Goal: Find specific page/section: Find specific page/section

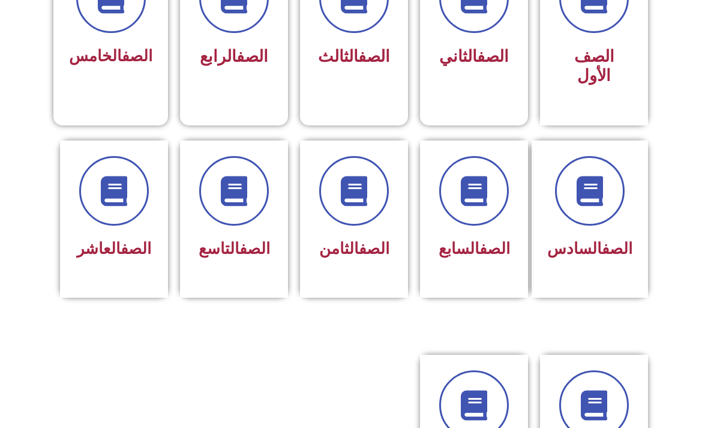
scroll to position [387, 0]
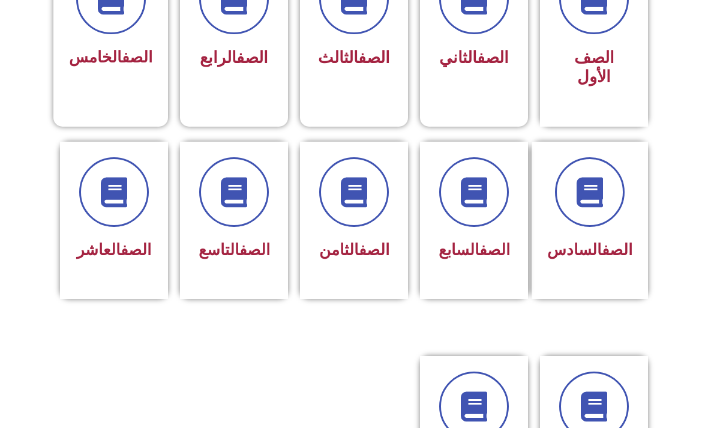
click at [242, 243] on link "الصف" at bounding box center [254, 250] width 31 height 18
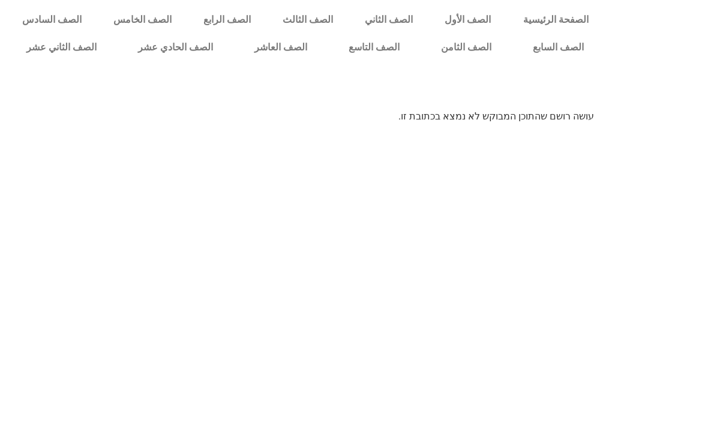
click at [387, 50] on link "الصف التاسع" at bounding box center [374, 48] width 92 height 28
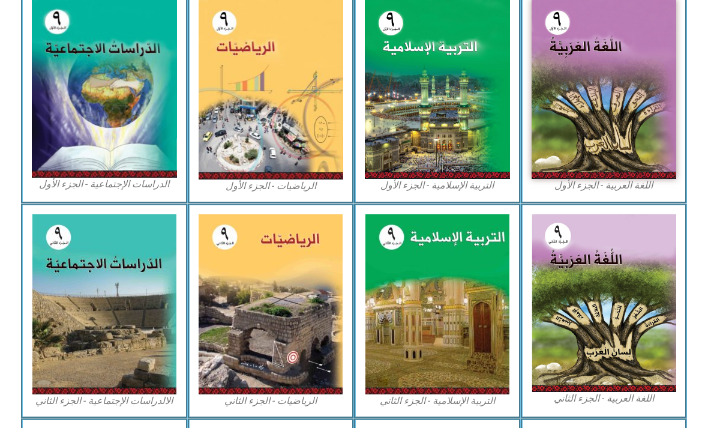
scroll to position [370, 0]
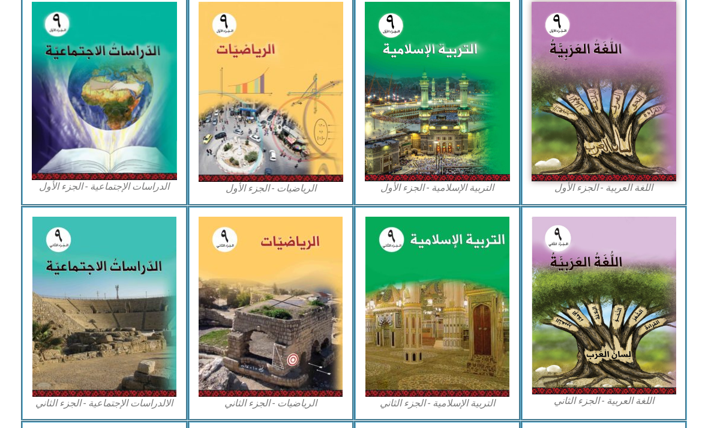
click at [453, 122] on img at bounding box center [437, 91] width 145 height 179
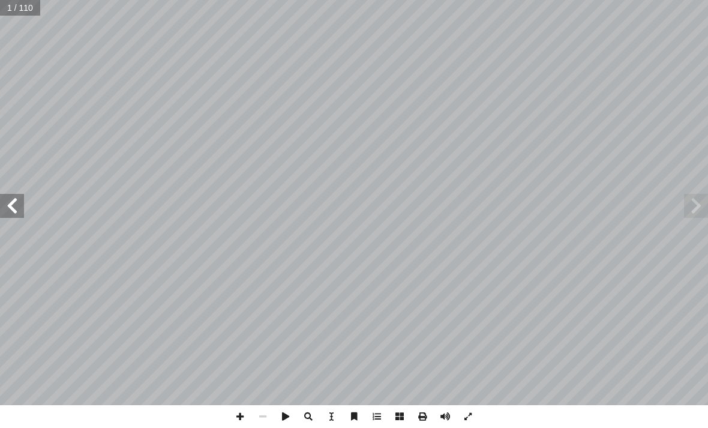
click at [689, 198] on span at bounding box center [696, 206] width 24 height 24
click at [698, 217] on span at bounding box center [696, 206] width 24 height 24
click at [691, 209] on span at bounding box center [696, 206] width 24 height 24
click at [688, 208] on span at bounding box center [696, 206] width 24 height 24
click at [684, 217] on span at bounding box center [696, 206] width 24 height 24
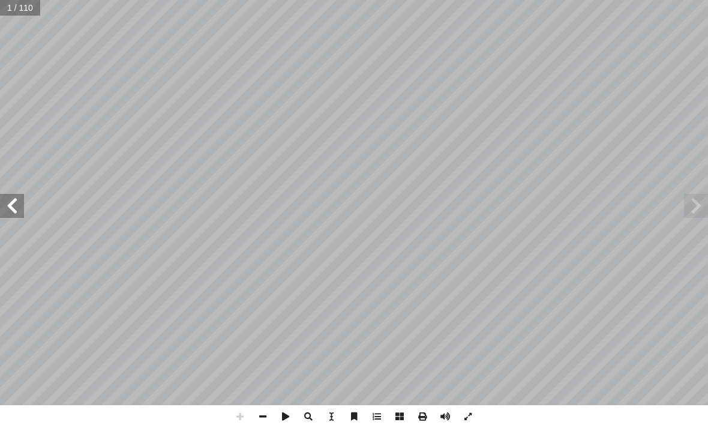
click at [692, 206] on span at bounding box center [696, 206] width 24 height 24
click at [21, 209] on span at bounding box center [12, 206] width 24 height 24
click at [16, 205] on span at bounding box center [12, 206] width 24 height 24
click at [14, 208] on span at bounding box center [12, 206] width 24 height 24
click at [15, 214] on span at bounding box center [12, 206] width 24 height 24
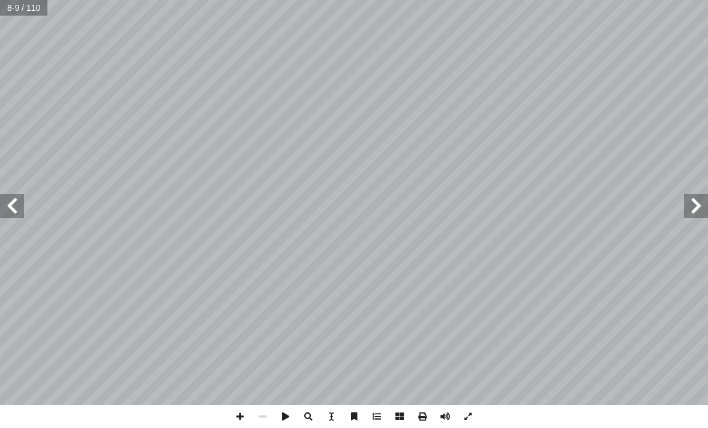
click at [23, 211] on span at bounding box center [12, 206] width 24 height 24
click at [18, 203] on span at bounding box center [12, 206] width 24 height 24
click at [21, 201] on span at bounding box center [12, 206] width 24 height 24
click at [7, 201] on span at bounding box center [12, 206] width 24 height 24
click at [21, 196] on span at bounding box center [12, 206] width 24 height 24
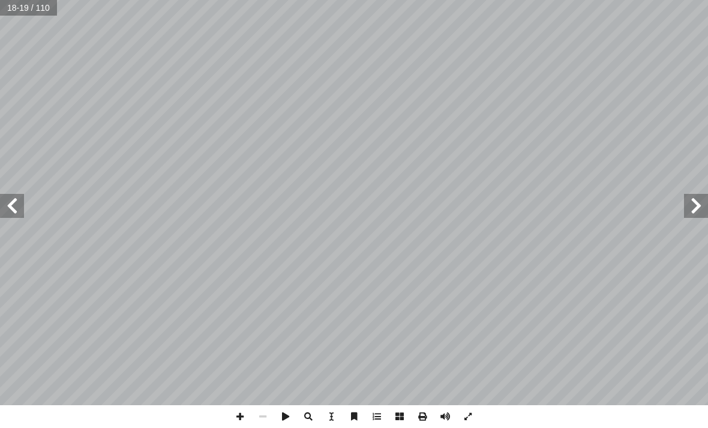
click at [689, 208] on span at bounding box center [696, 206] width 24 height 24
click at [684, 207] on span at bounding box center [696, 206] width 24 height 24
click at [688, 203] on span at bounding box center [696, 206] width 24 height 24
click at [693, 205] on span at bounding box center [696, 206] width 24 height 24
click at [688, 199] on span at bounding box center [696, 206] width 24 height 24
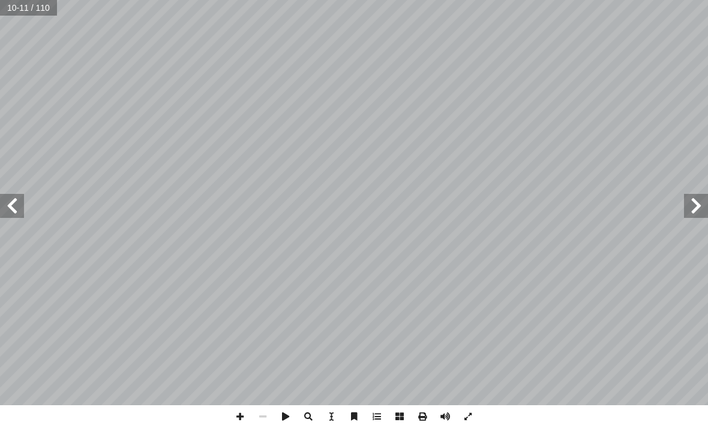
click at [687, 203] on span at bounding box center [696, 206] width 24 height 24
click at [684, 199] on span at bounding box center [696, 206] width 24 height 24
click at [14, 209] on span at bounding box center [12, 206] width 24 height 24
click at [20, 206] on span at bounding box center [12, 206] width 24 height 24
click at [17, 207] on span at bounding box center [12, 206] width 24 height 24
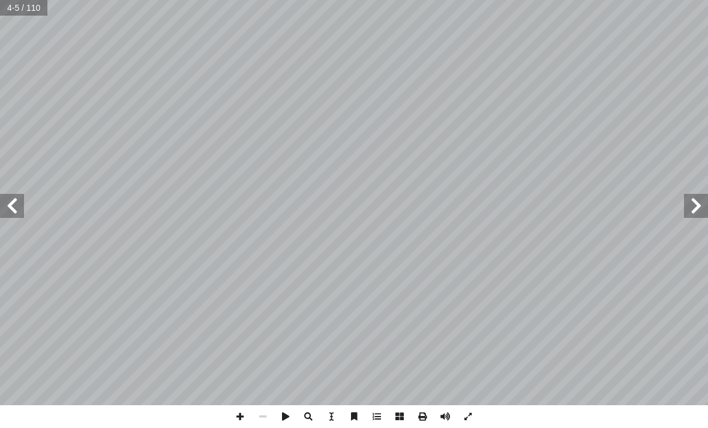
click at [16, 206] on span at bounding box center [12, 206] width 24 height 24
click at [14, 211] on span at bounding box center [12, 206] width 24 height 24
click at [21, 215] on span at bounding box center [12, 206] width 24 height 24
click at [17, 211] on span at bounding box center [12, 206] width 24 height 24
click at [14, 213] on span at bounding box center [12, 206] width 24 height 24
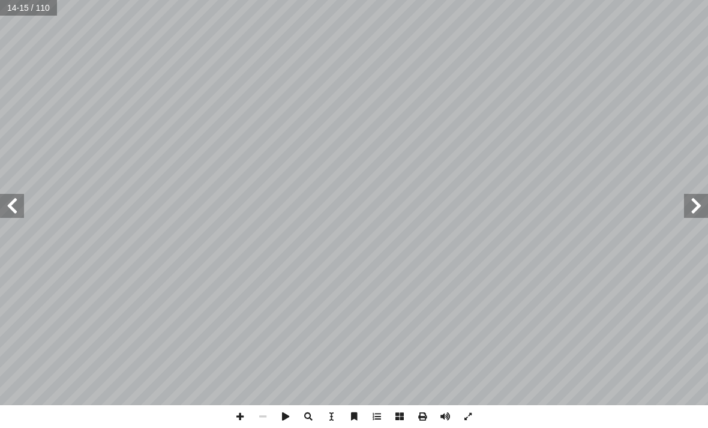
click at [22, 209] on span at bounding box center [12, 206] width 24 height 24
click at [16, 205] on span at bounding box center [12, 206] width 24 height 24
click at [17, 211] on span at bounding box center [12, 206] width 24 height 24
click at [19, 203] on span at bounding box center [12, 206] width 24 height 24
